Goal: Information Seeking & Learning: Compare options

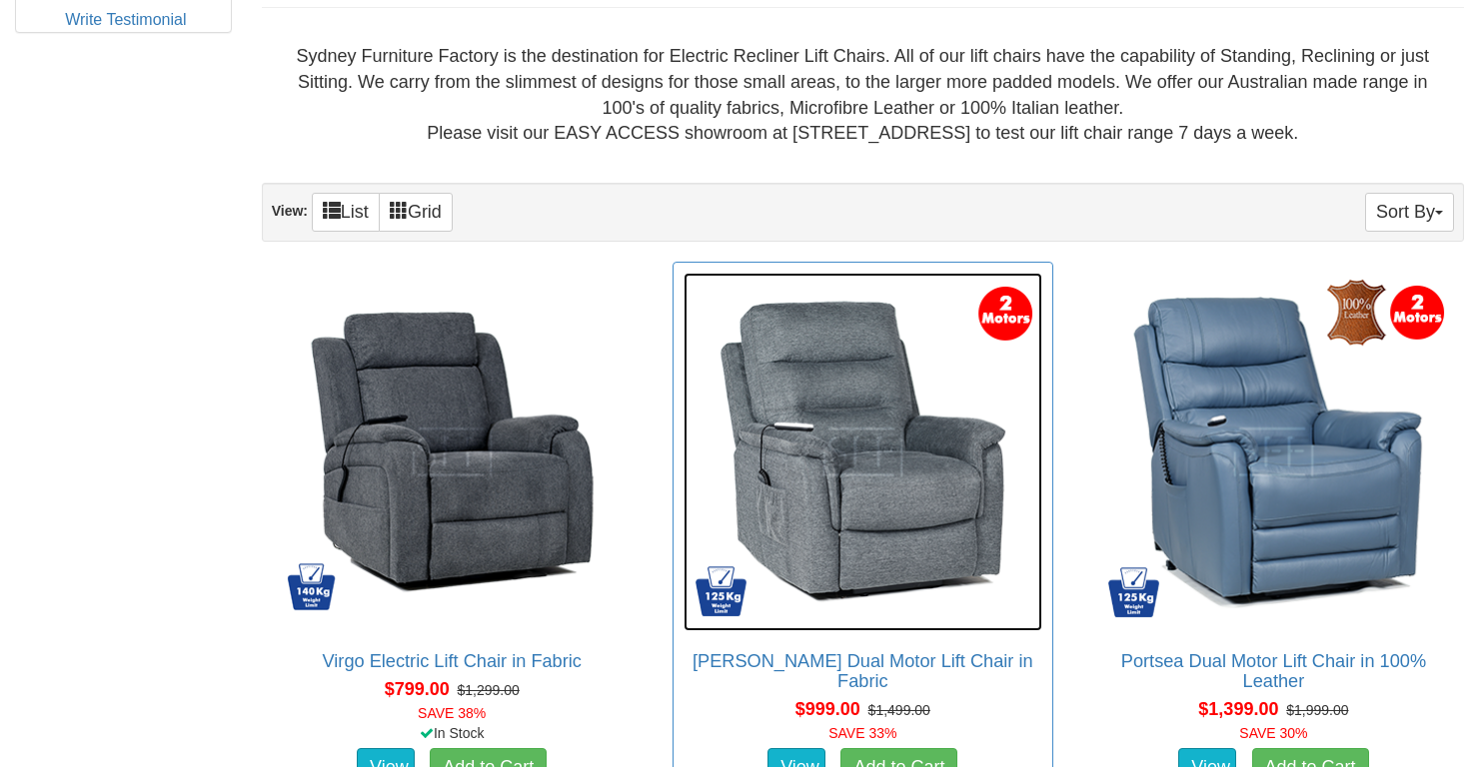
click at [897, 524] on img at bounding box center [863, 452] width 359 height 359
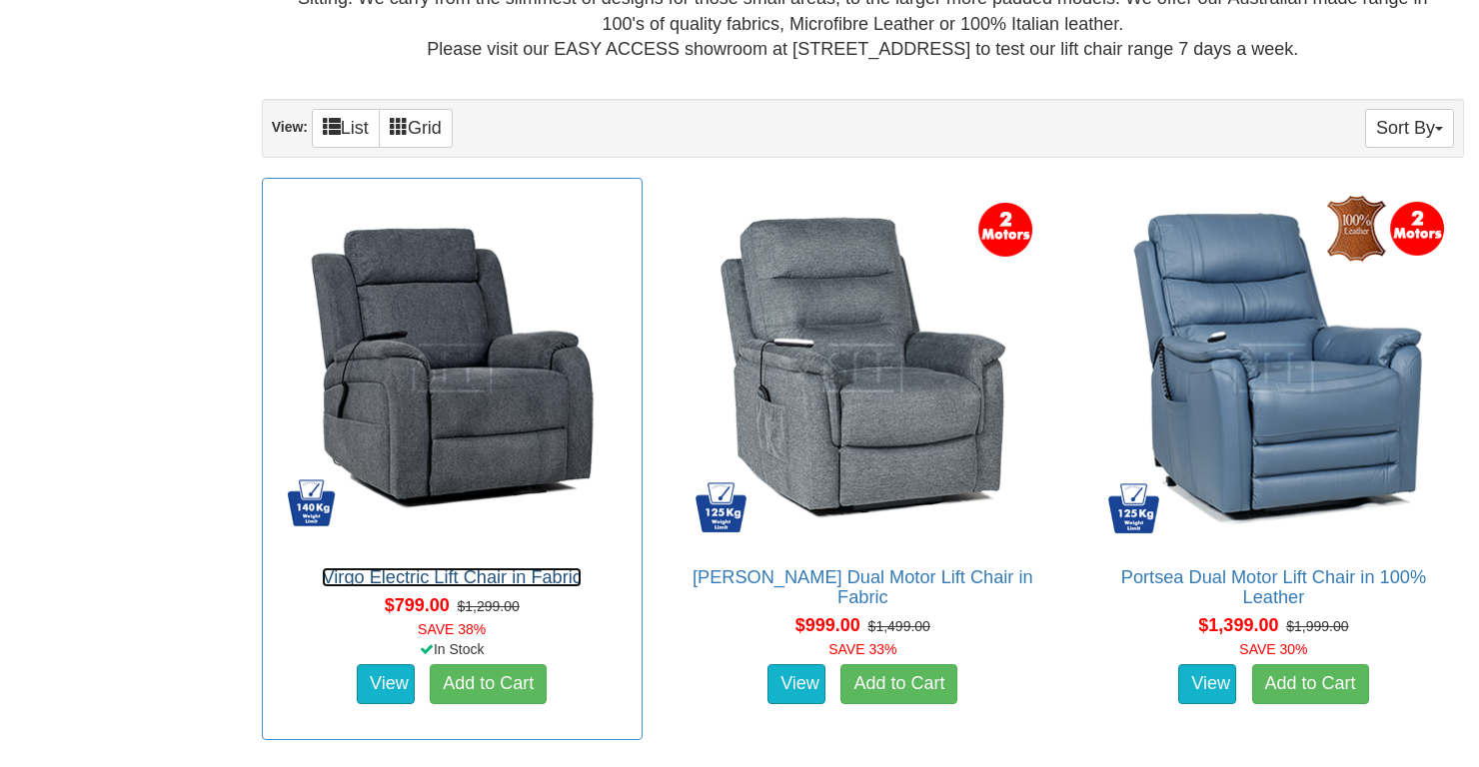
click at [530, 570] on link "Virgo Electric Lift Chair in Fabric" at bounding box center [451, 578] width 259 height 20
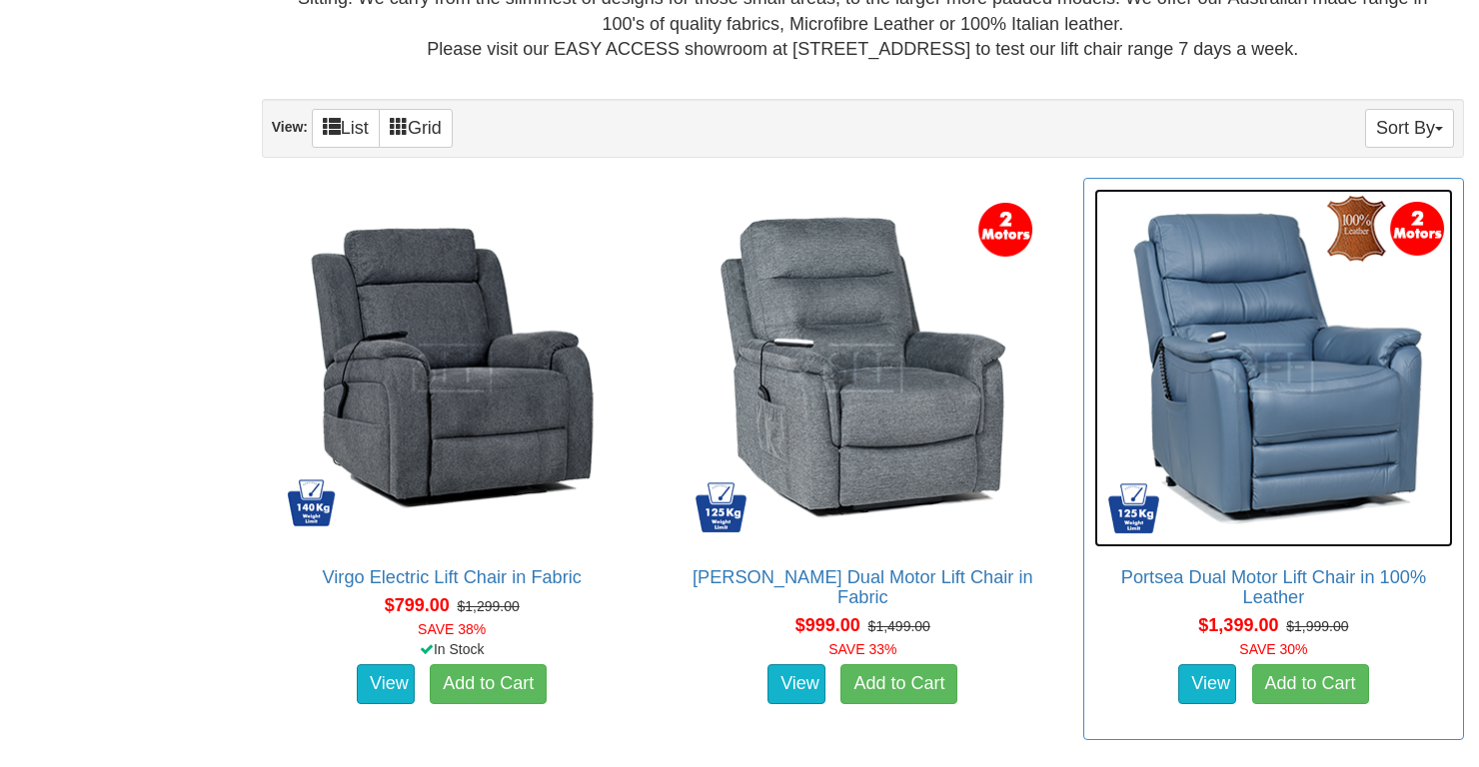
click at [1314, 476] on img at bounding box center [1273, 368] width 359 height 359
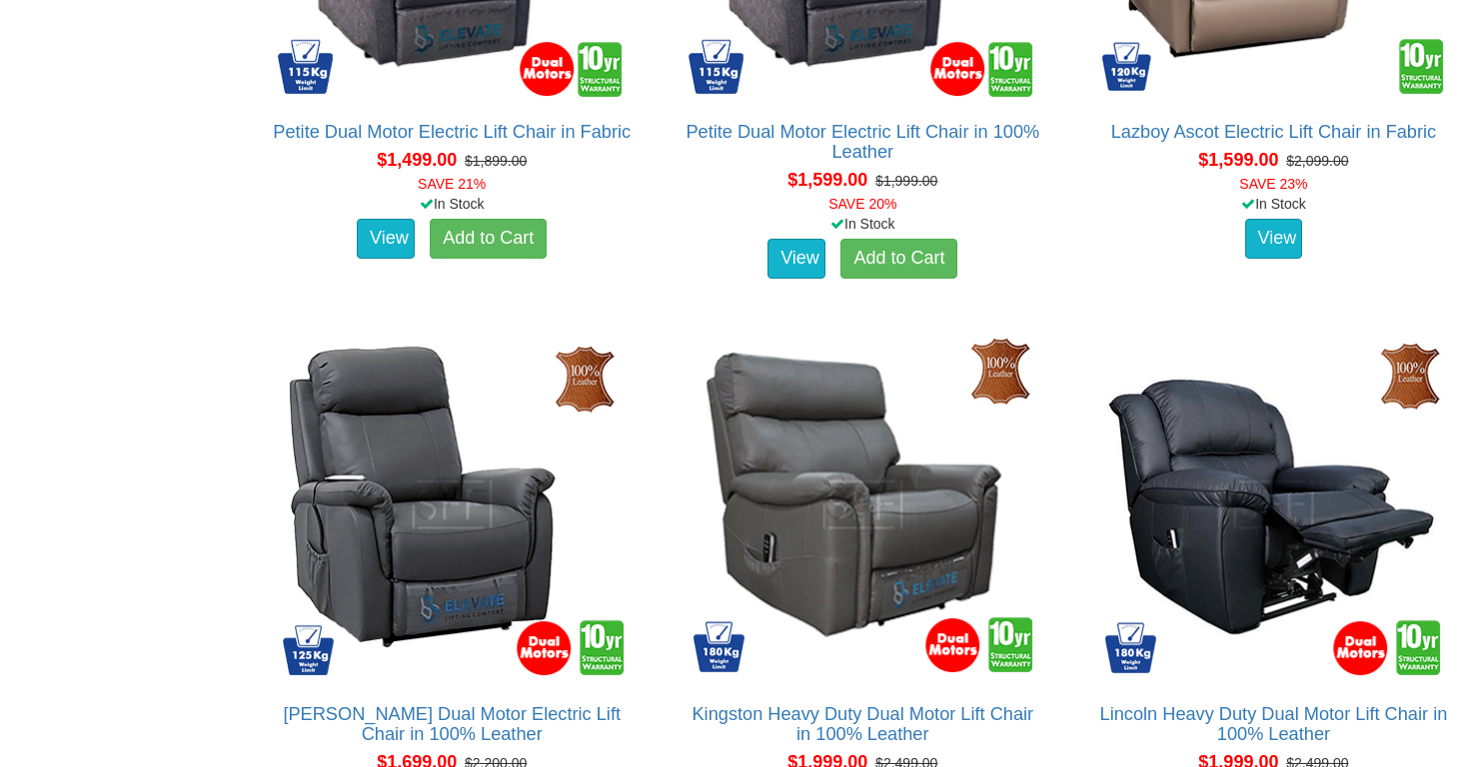
scroll to position [2269, 0]
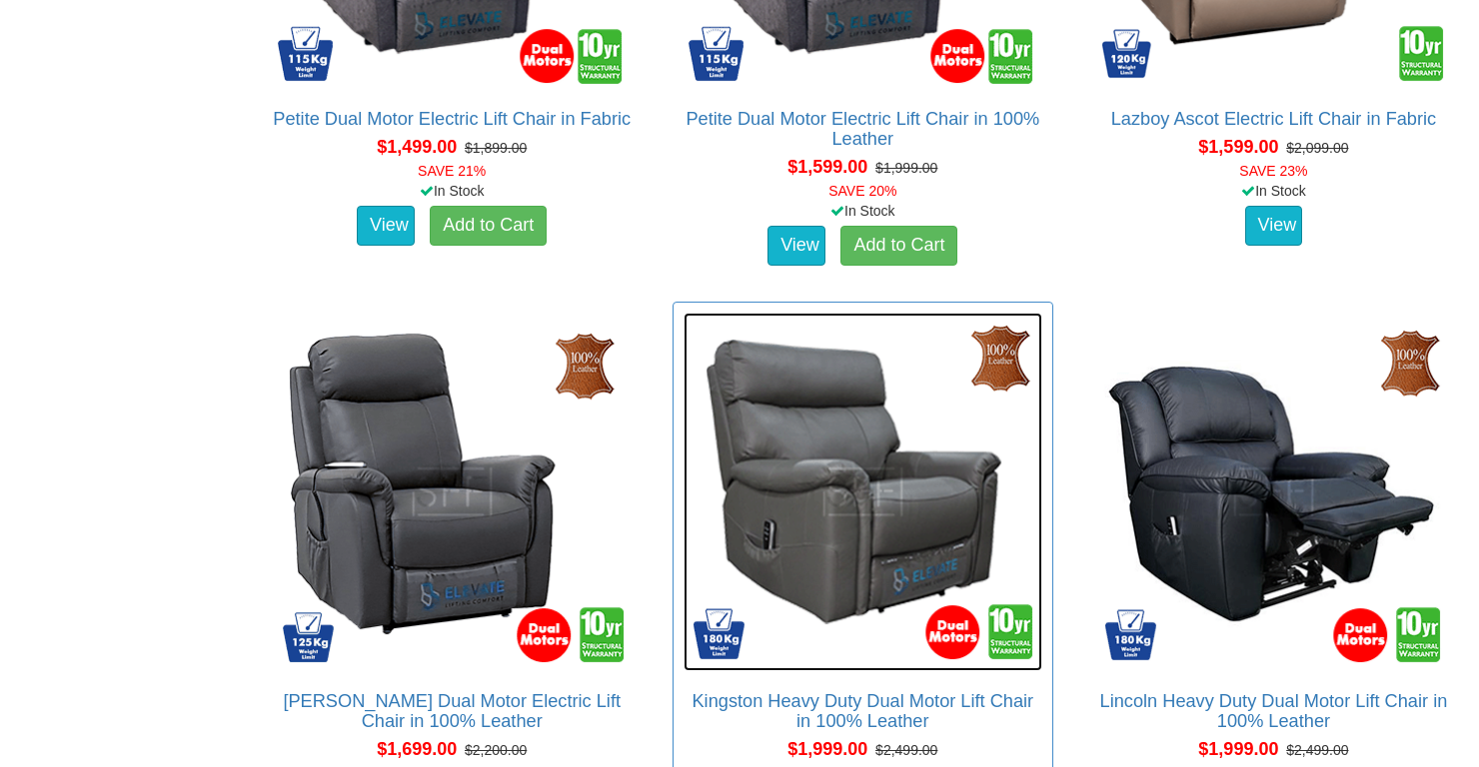
click at [895, 517] on img at bounding box center [863, 492] width 359 height 359
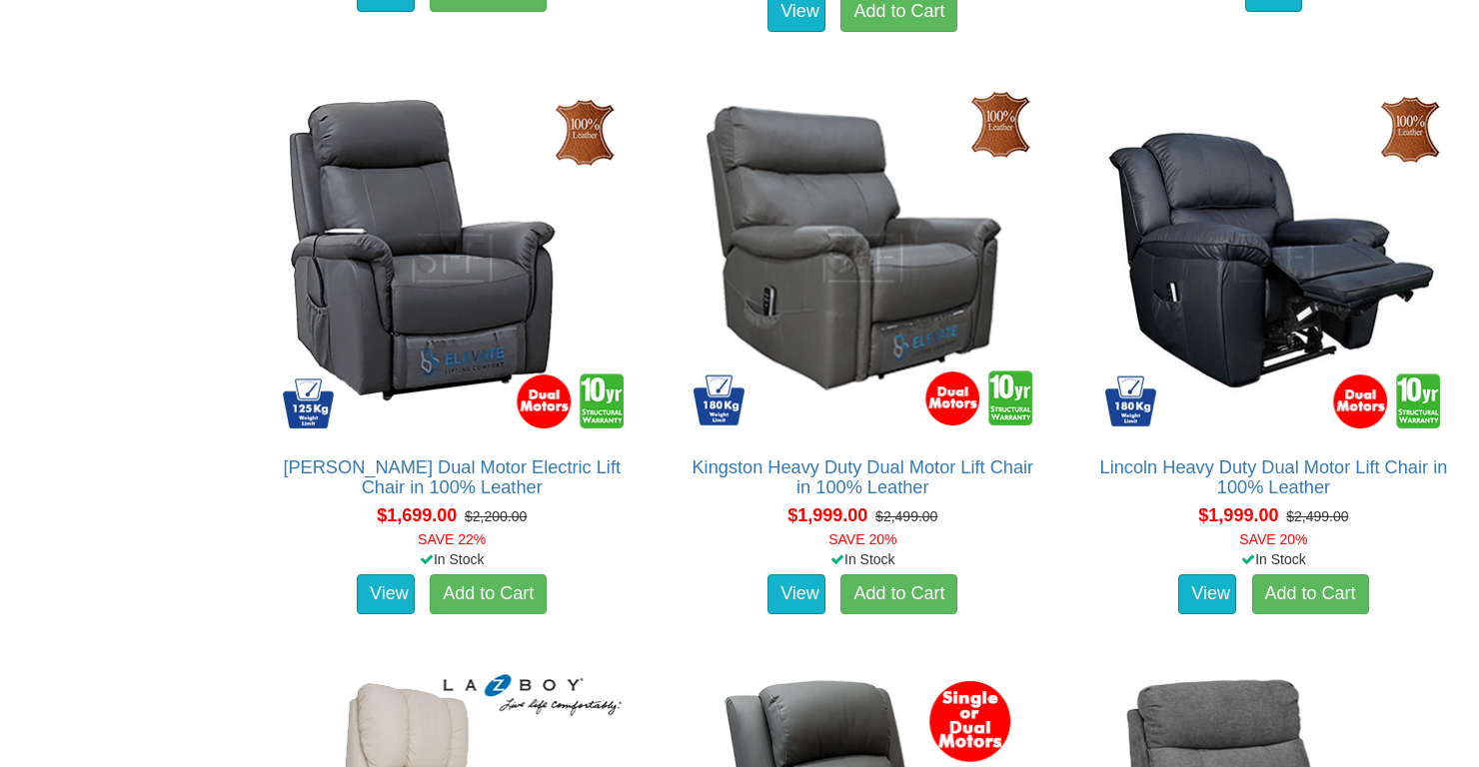
scroll to position [2502, 0]
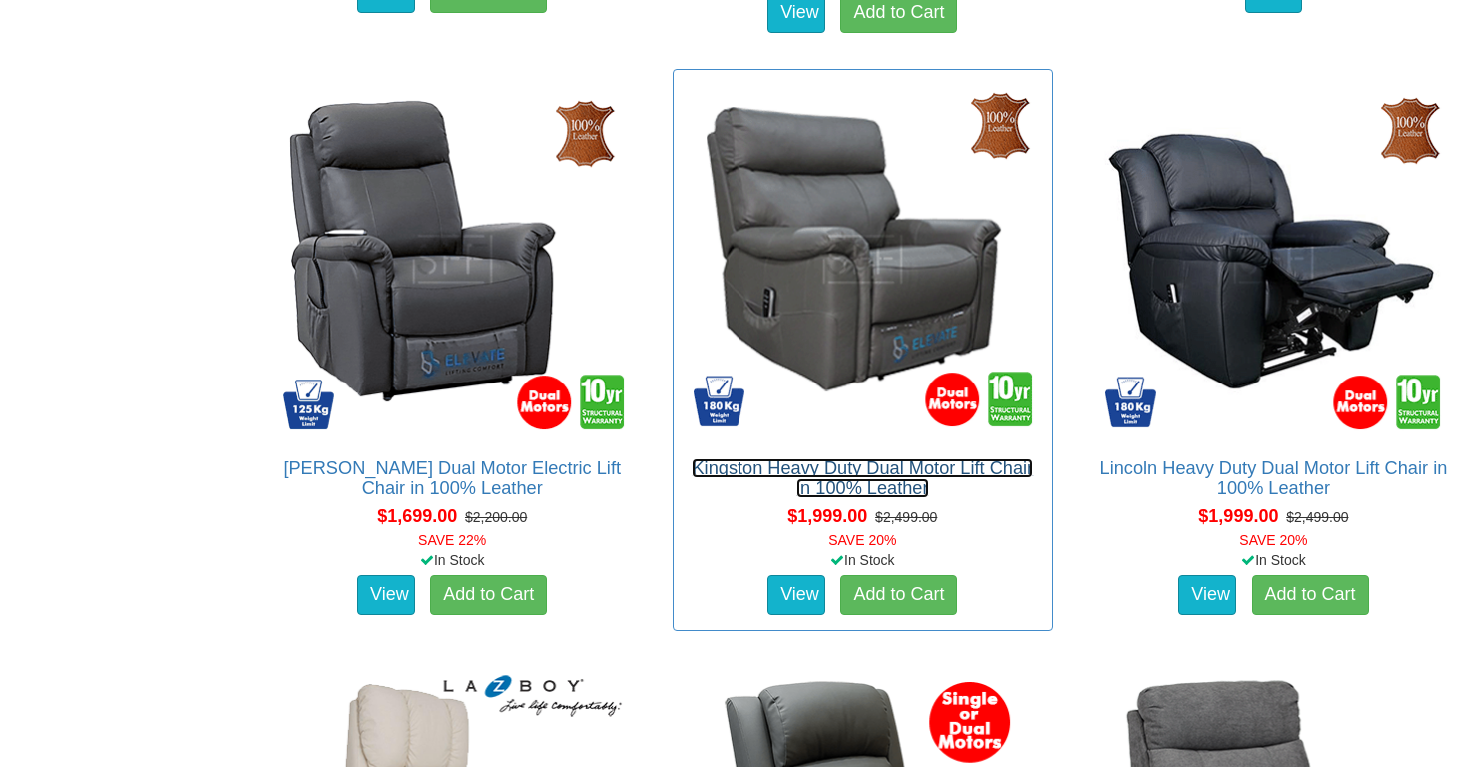
click at [903, 488] on link "Kingston Heavy Duty Dual Motor Lift Chair in 100% Leather" at bounding box center [863, 479] width 342 height 40
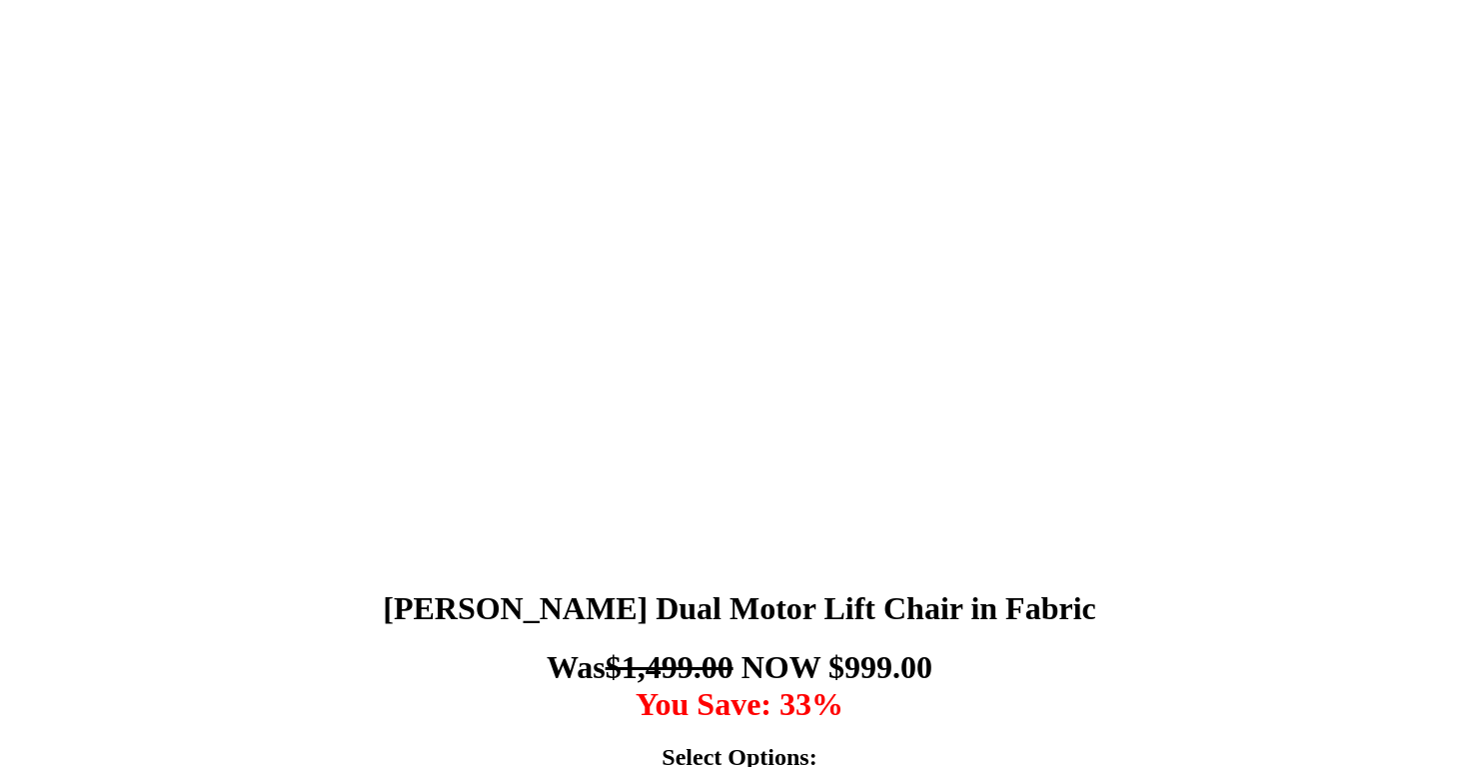
scroll to position [2045, 0]
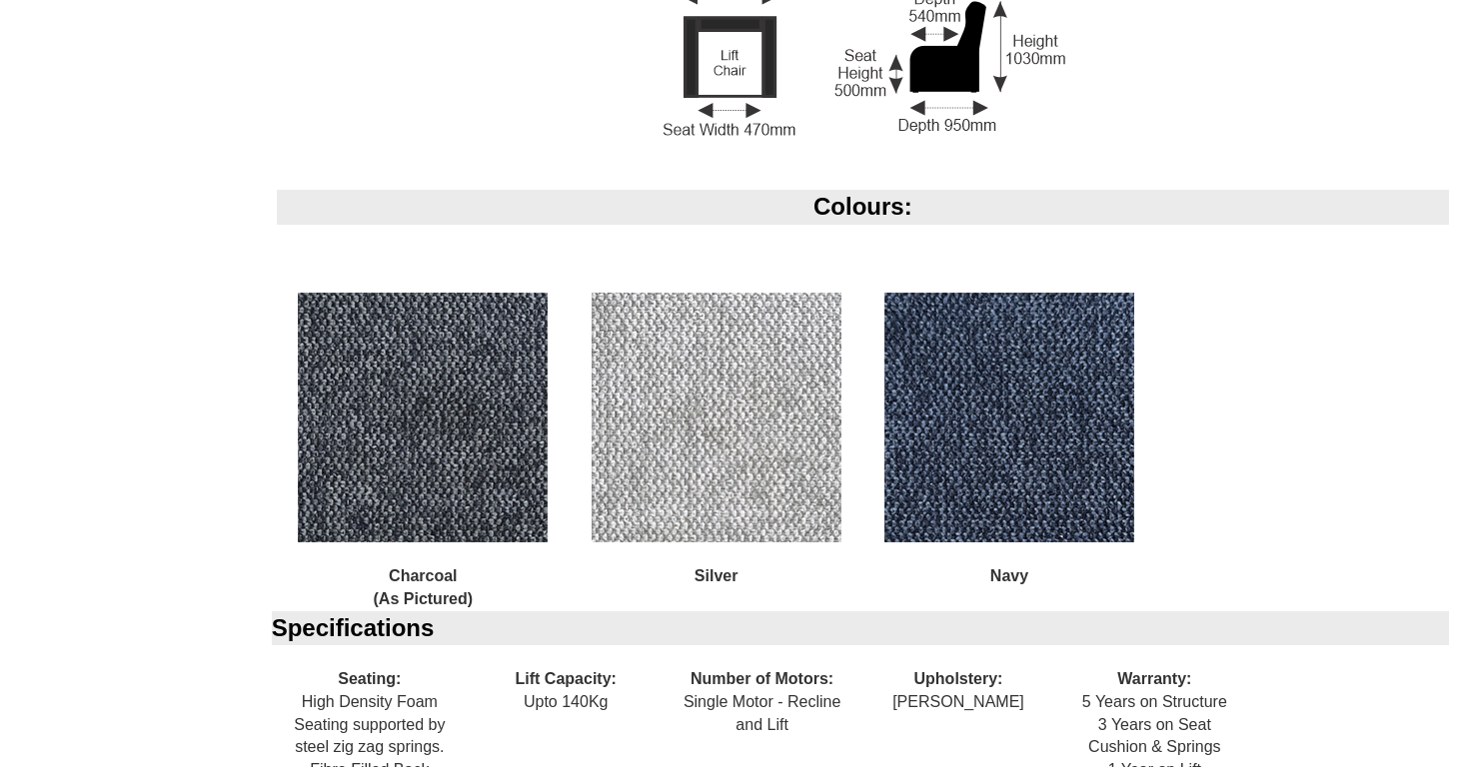
scroll to position [1760, 0]
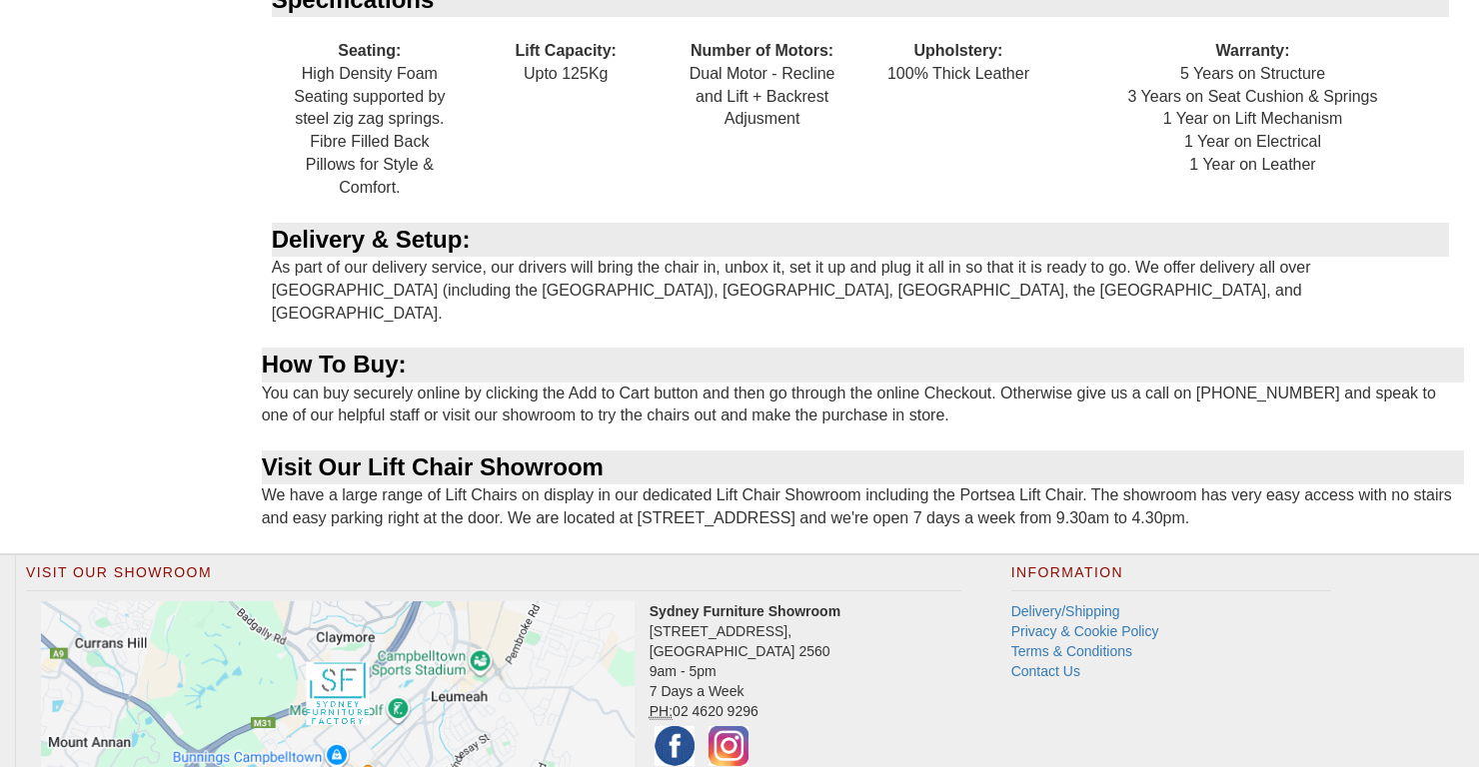
scroll to position [2504, 0]
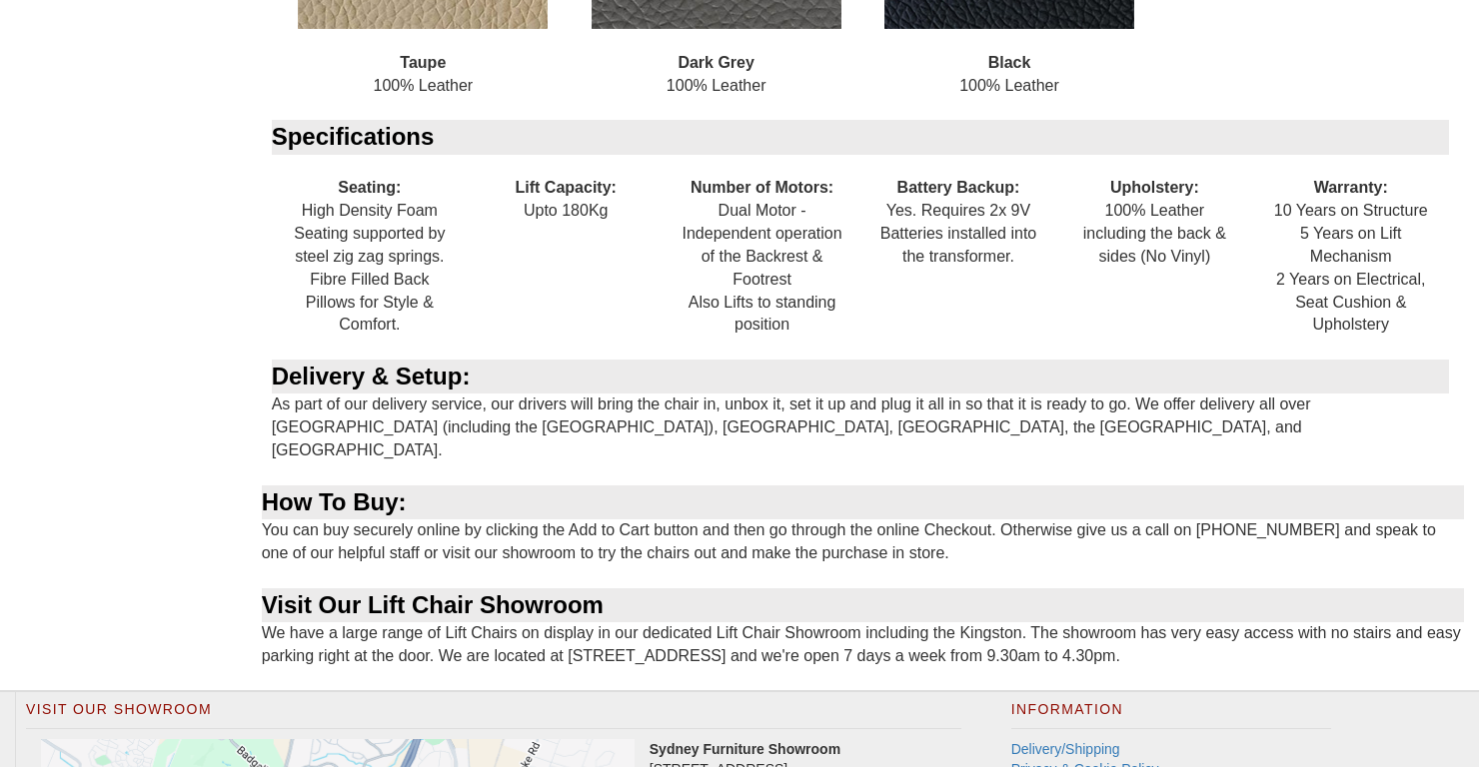
scroll to position [2254, 0]
